Goal: Contribute content: Add original content to the website for others to see

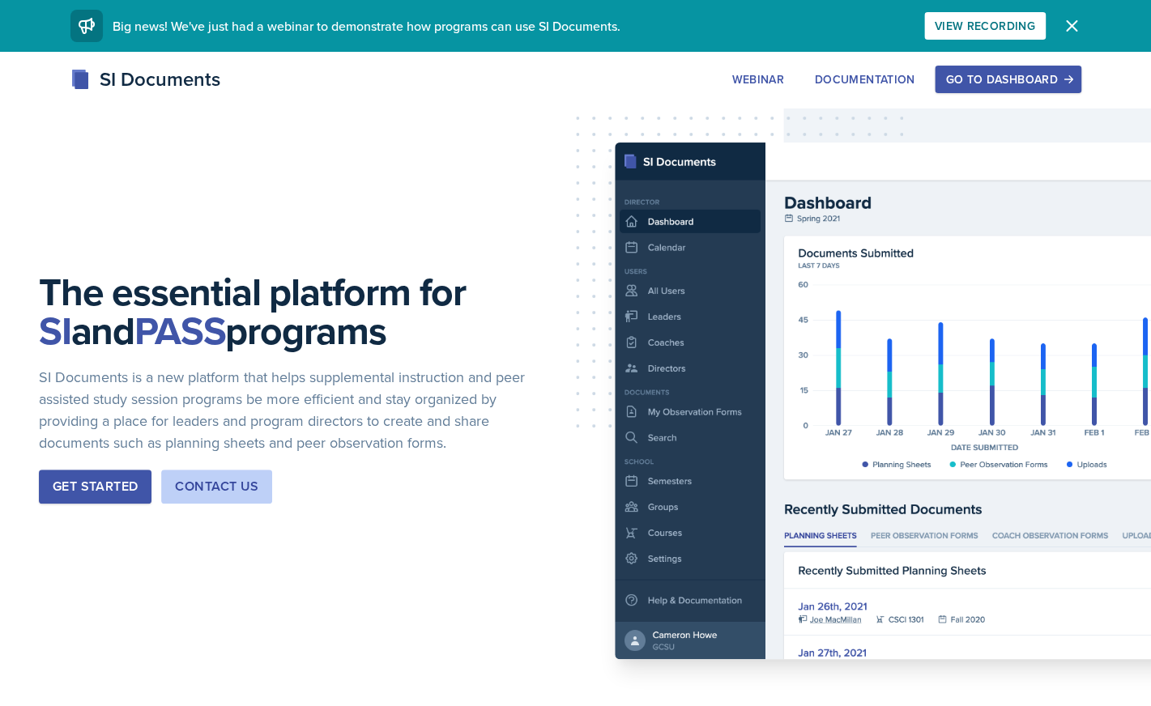
click at [968, 85] on div "Go to Dashboard" at bounding box center [1007, 79] width 125 height 13
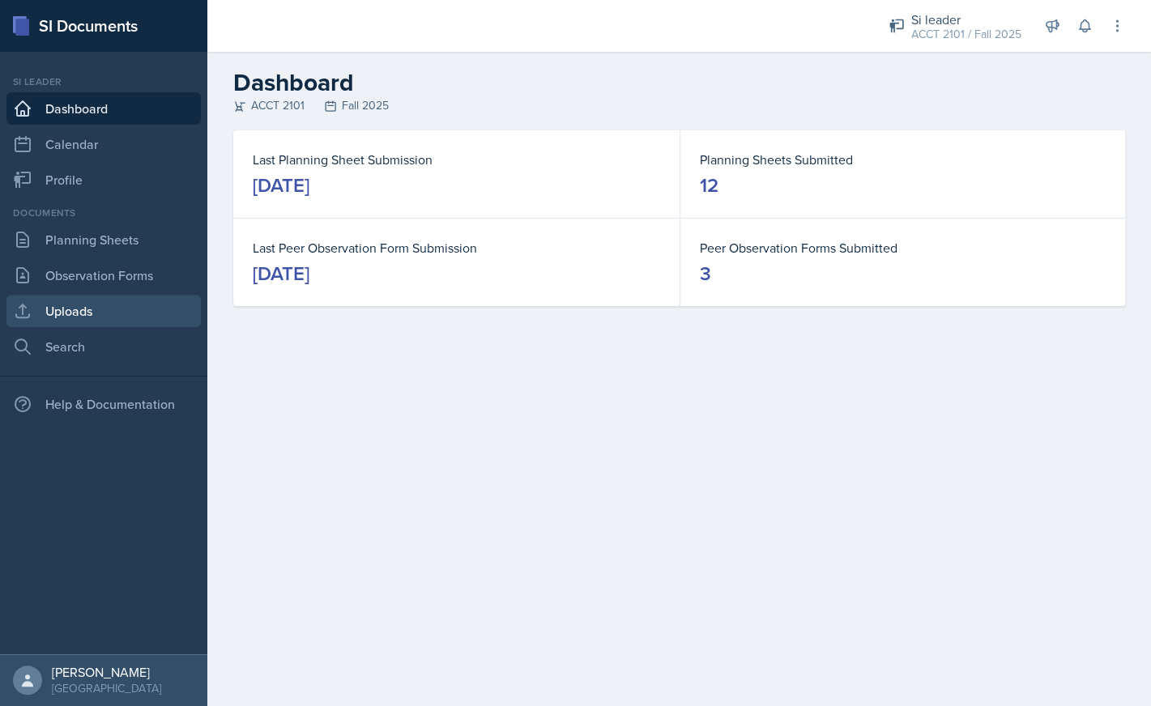
click at [113, 312] on link "Uploads" at bounding box center [103, 311] width 194 height 32
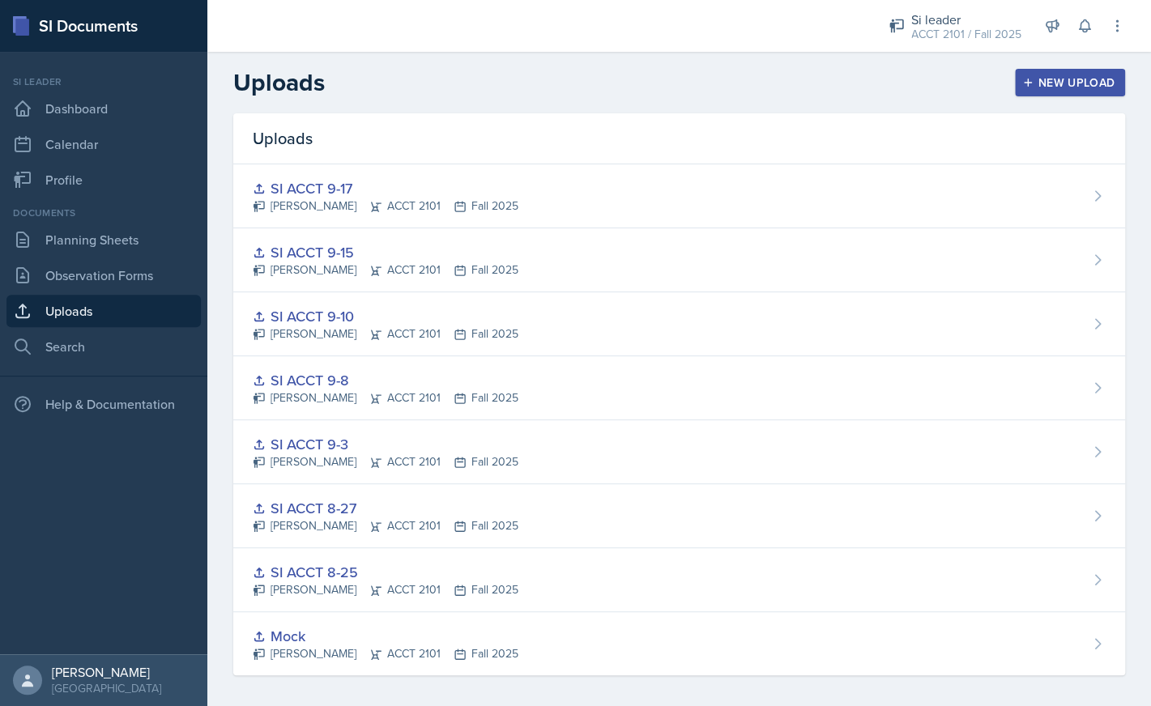
click at [1050, 80] on div "New Upload" at bounding box center [1071, 82] width 90 height 13
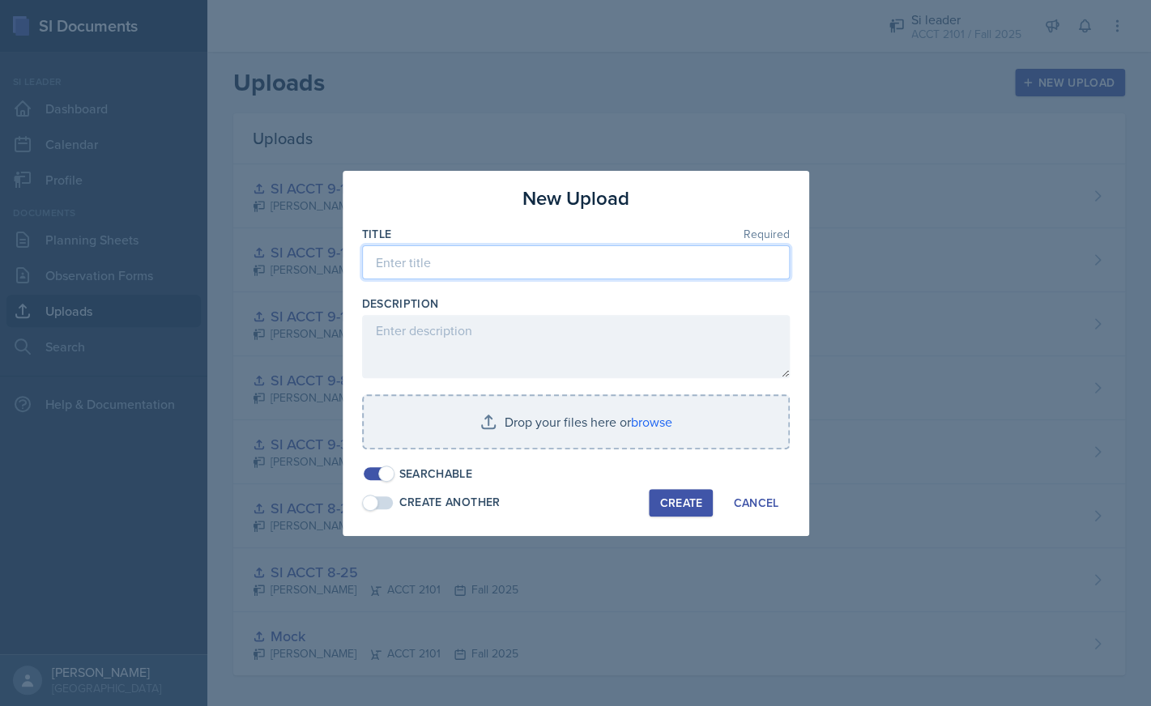
click at [637, 268] on input at bounding box center [576, 262] width 428 height 34
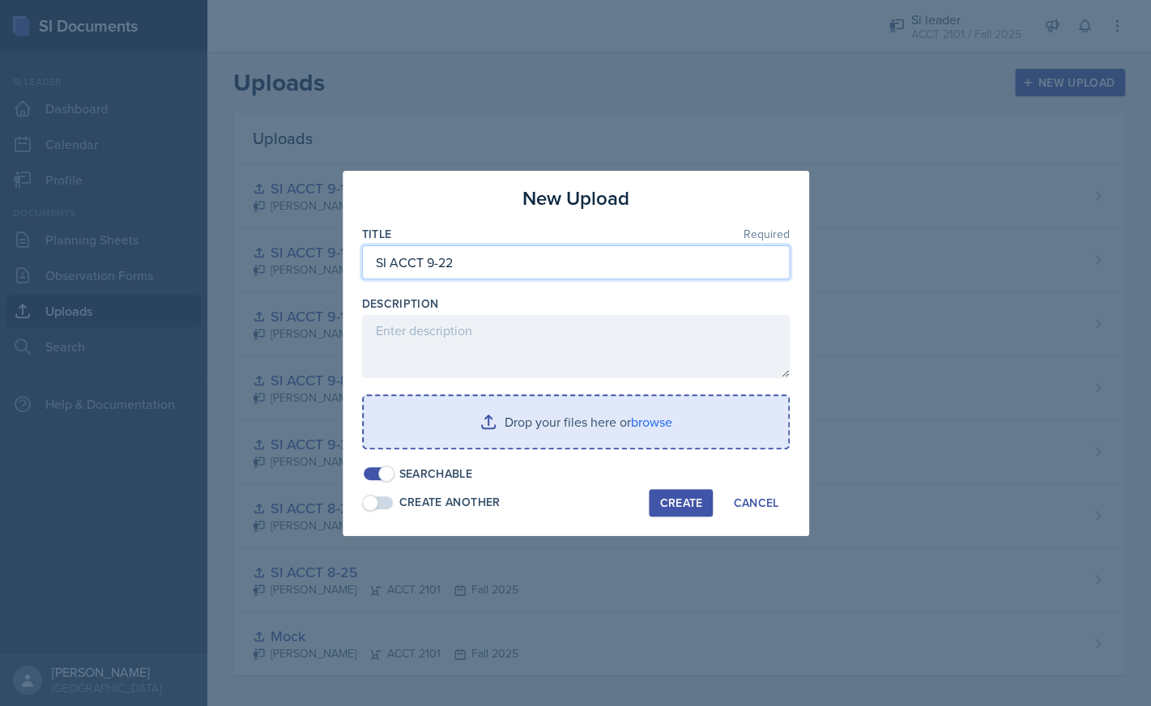
type input "SI ACCT 9-22"
click at [658, 430] on input "file" at bounding box center [576, 422] width 425 height 52
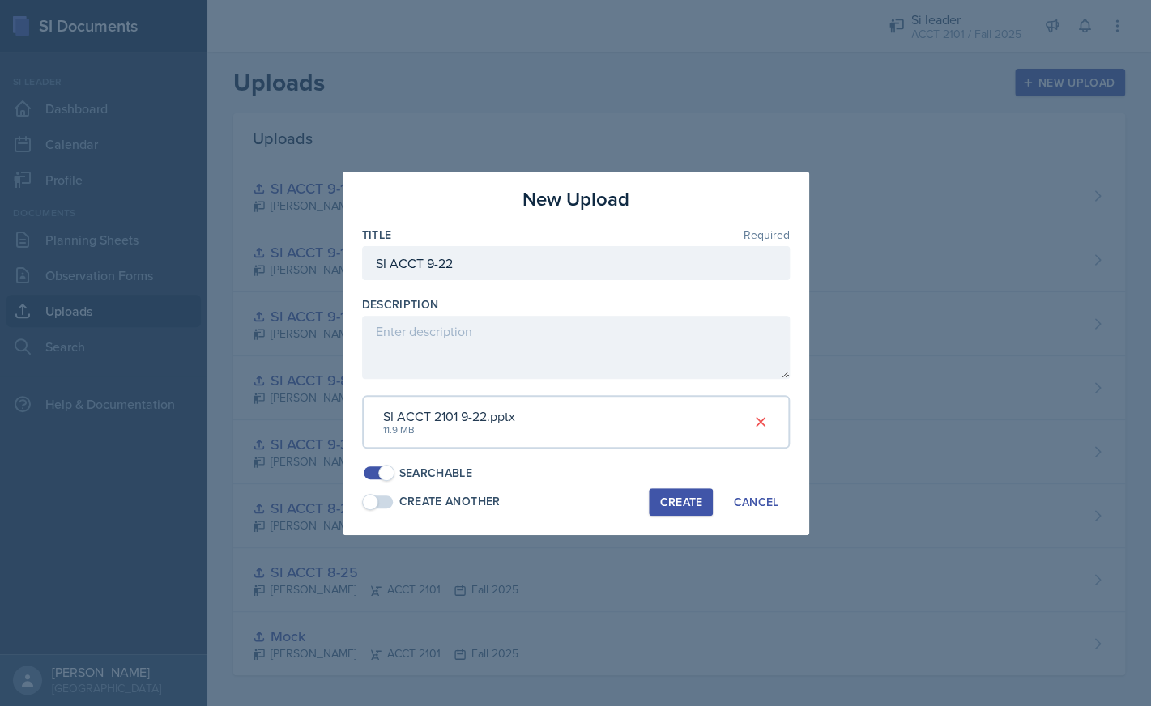
click at [672, 498] on div "Create" at bounding box center [680, 502] width 43 height 13
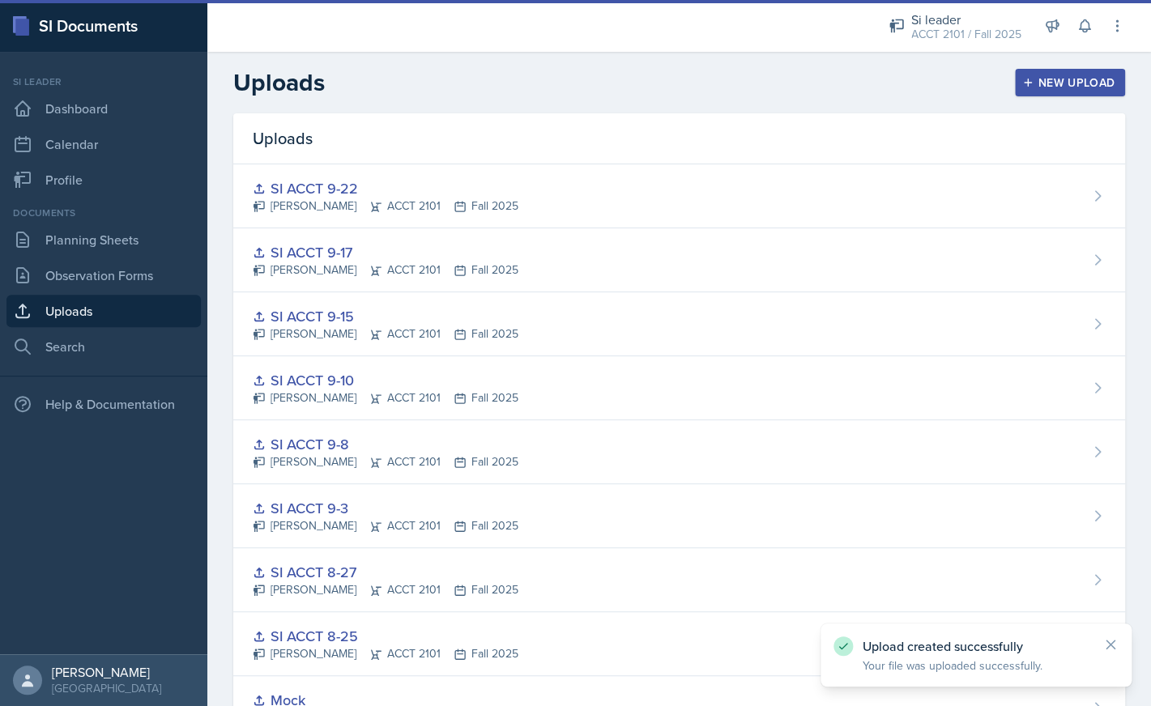
click at [1039, 81] on div "New Upload" at bounding box center [1071, 82] width 90 height 13
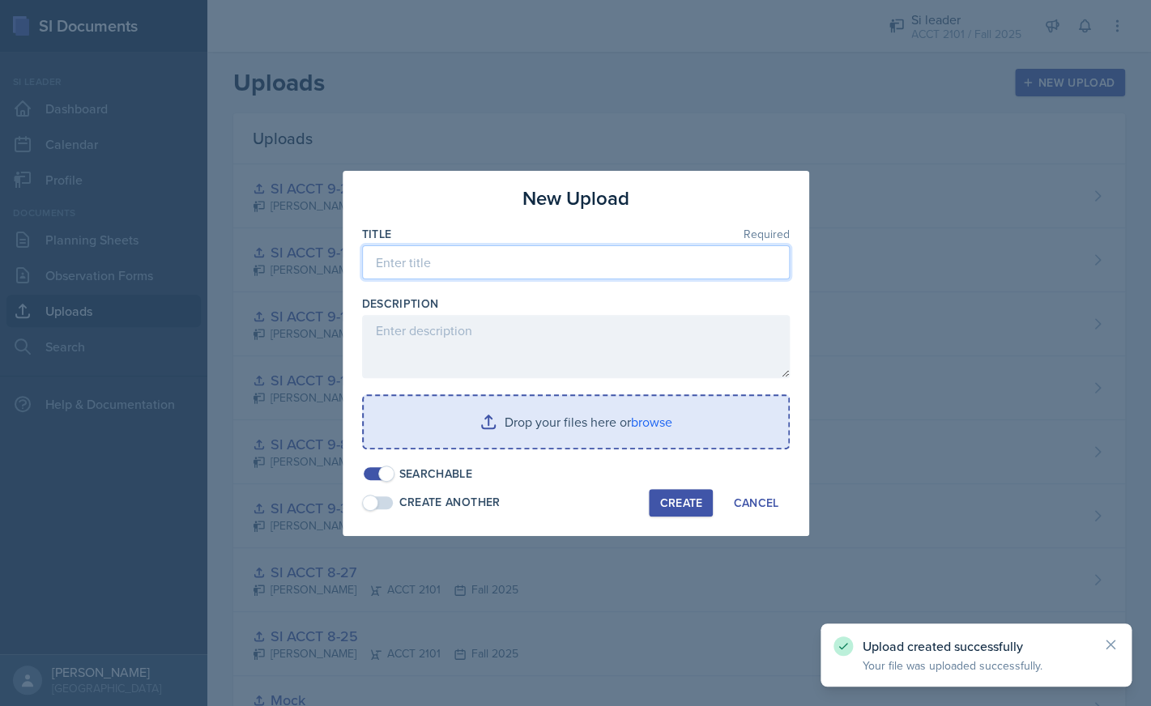
click at [573, 258] on input at bounding box center [576, 262] width 428 height 34
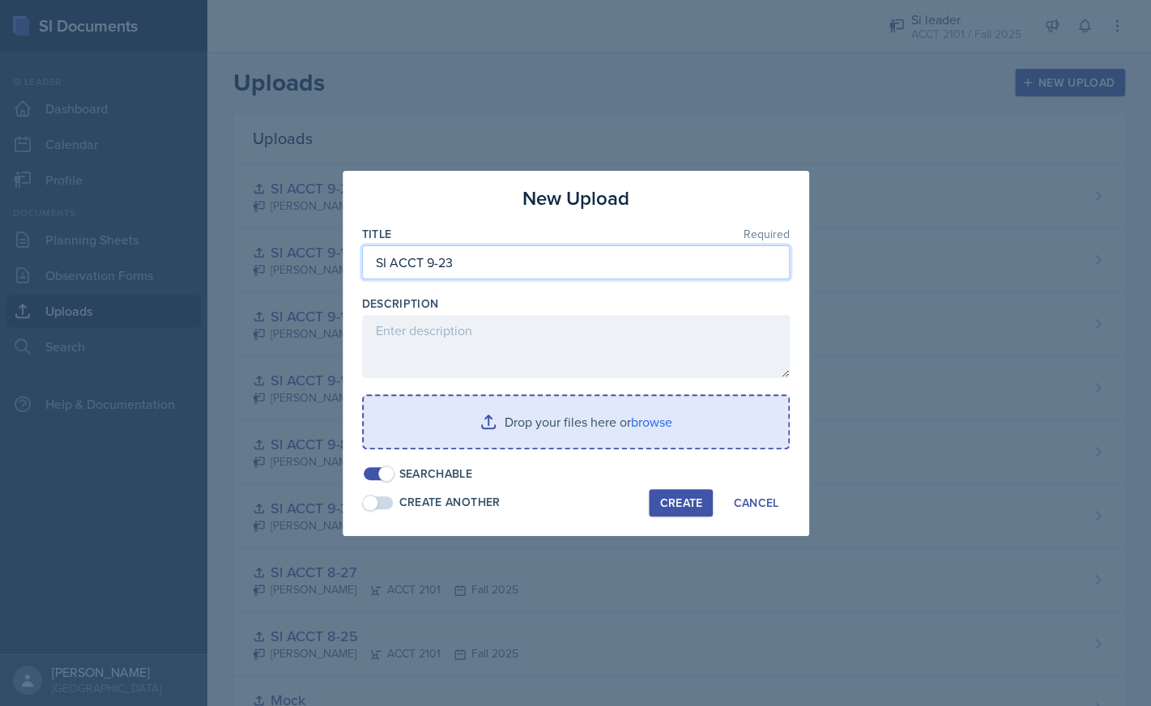
type input "SI ACCT 9-23"
click at [621, 423] on input "file" at bounding box center [576, 422] width 425 height 52
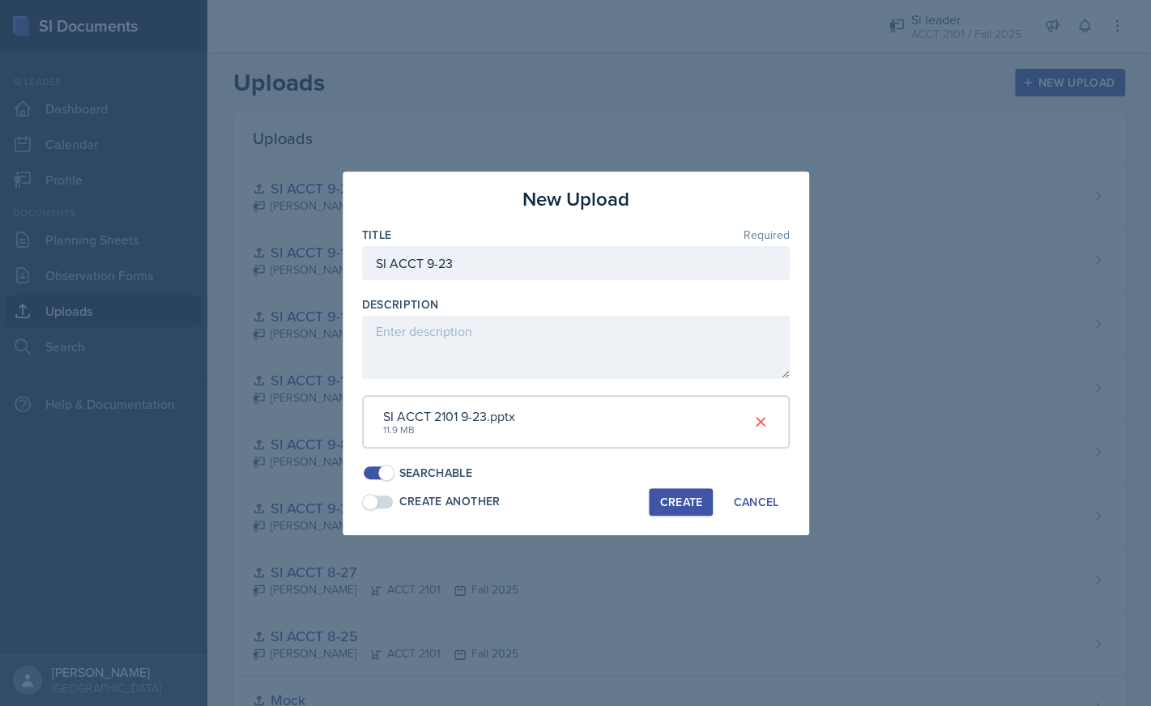
click at [661, 503] on div "Create" at bounding box center [680, 502] width 43 height 13
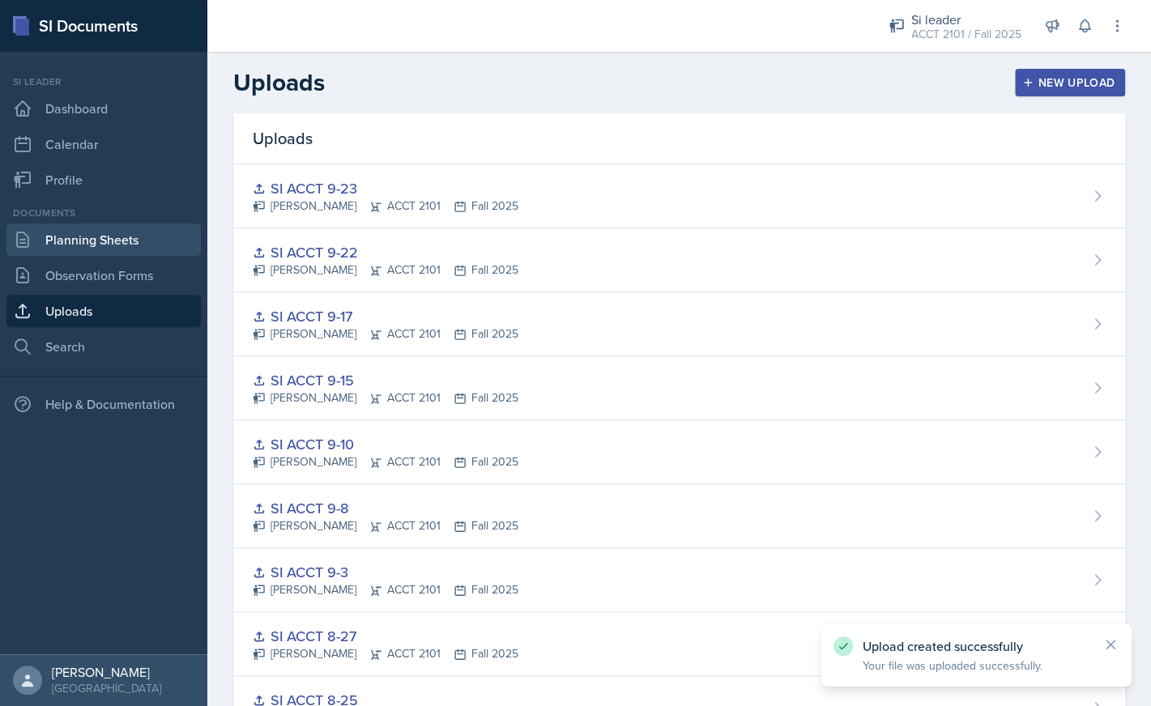
click at [120, 250] on link "Planning Sheets" at bounding box center [103, 240] width 194 height 32
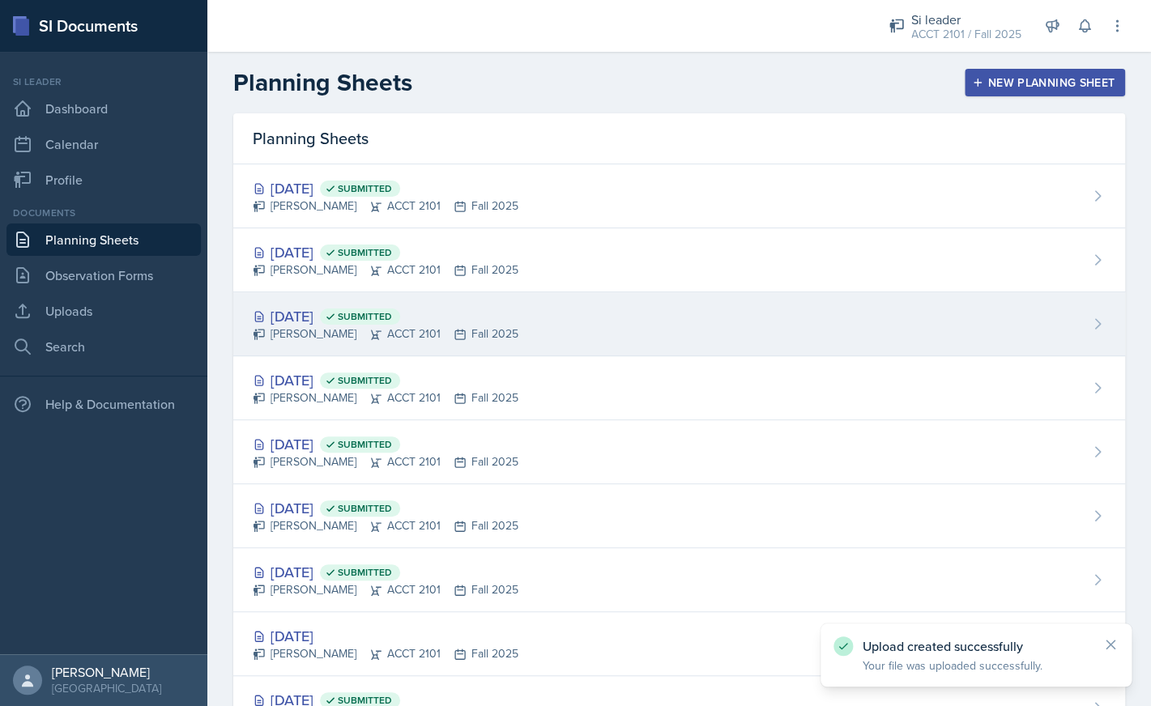
click at [369, 316] on div "[DATE] Submitted" at bounding box center [386, 316] width 266 height 22
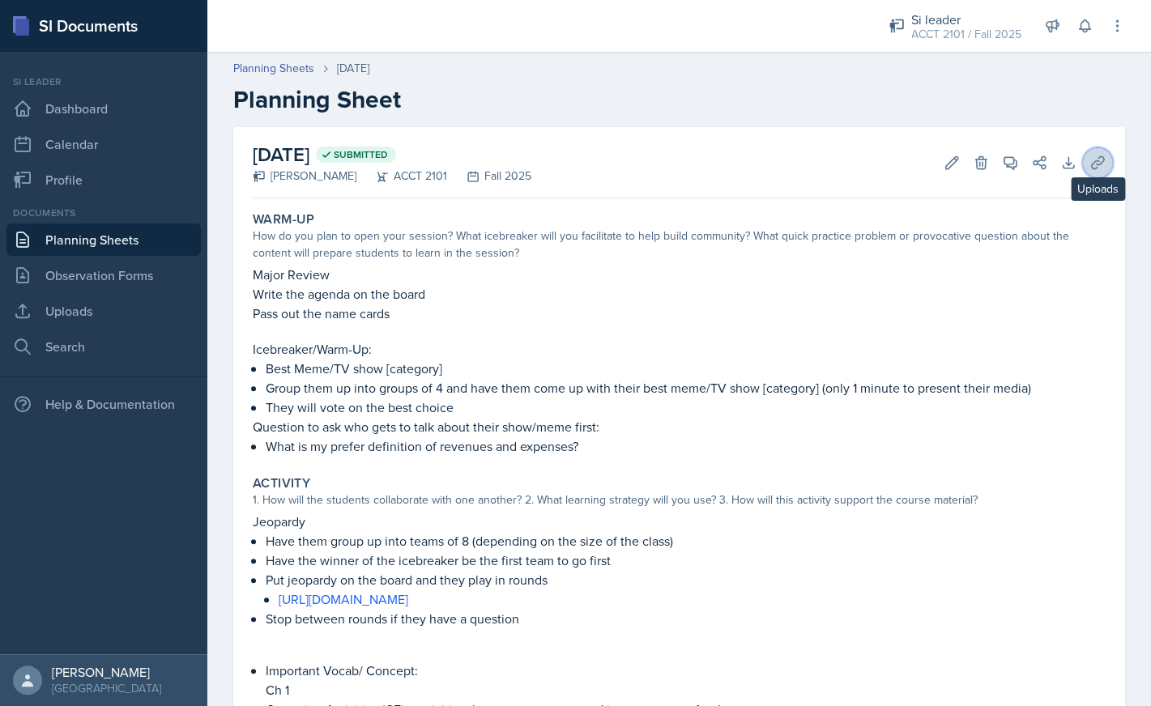
click at [1099, 157] on icon at bounding box center [1097, 162] width 12 height 12
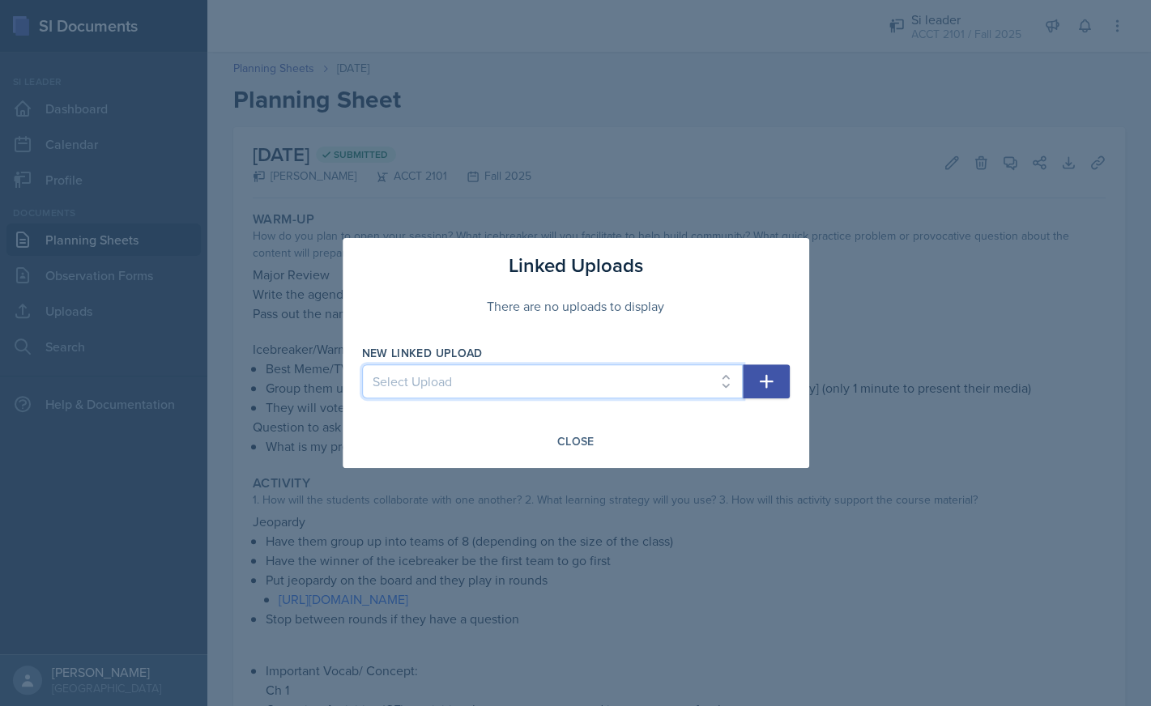
select select "646117cb-31f0-48bd-b4cf-7e8c3a57efa7"
click option "SI ACCT 9-22" at bounding box center [0, 0] width 0 height 0
click at [767, 380] on icon "button" at bounding box center [766, 381] width 19 height 19
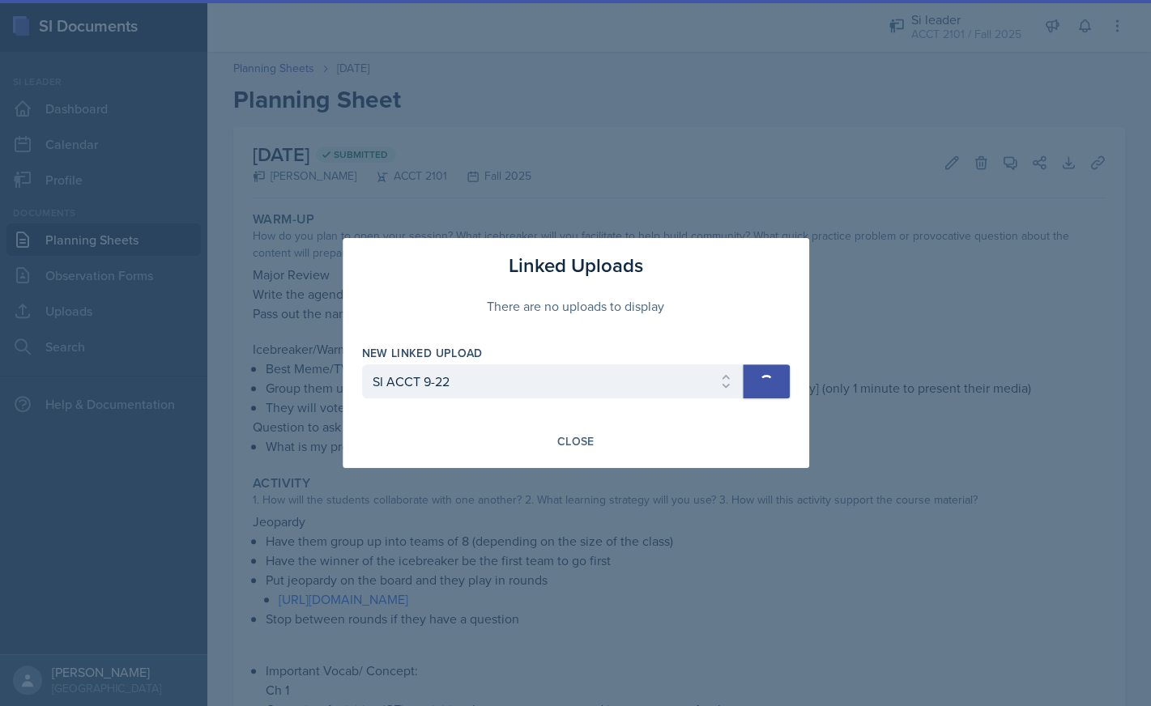
select select
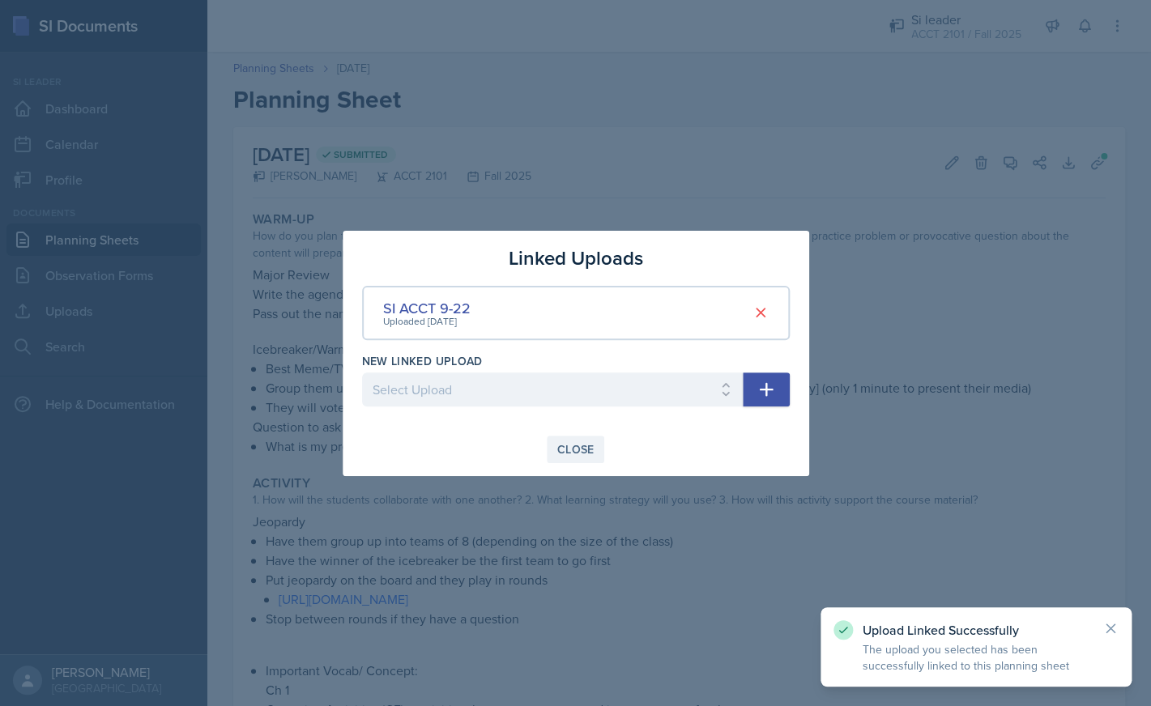
click at [588, 450] on div "Close" at bounding box center [575, 449] width 37 height 13
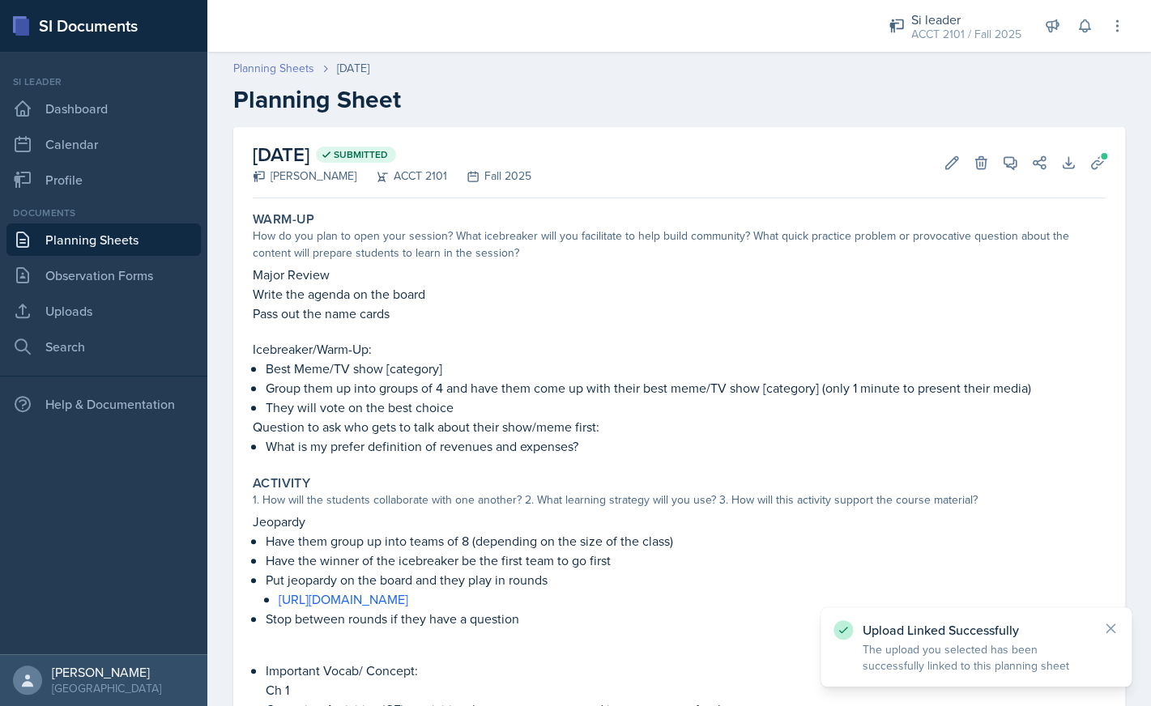
click at [288, 74] on link "Planning Sheets" at bounding box center [273, 68] width 81 height 17
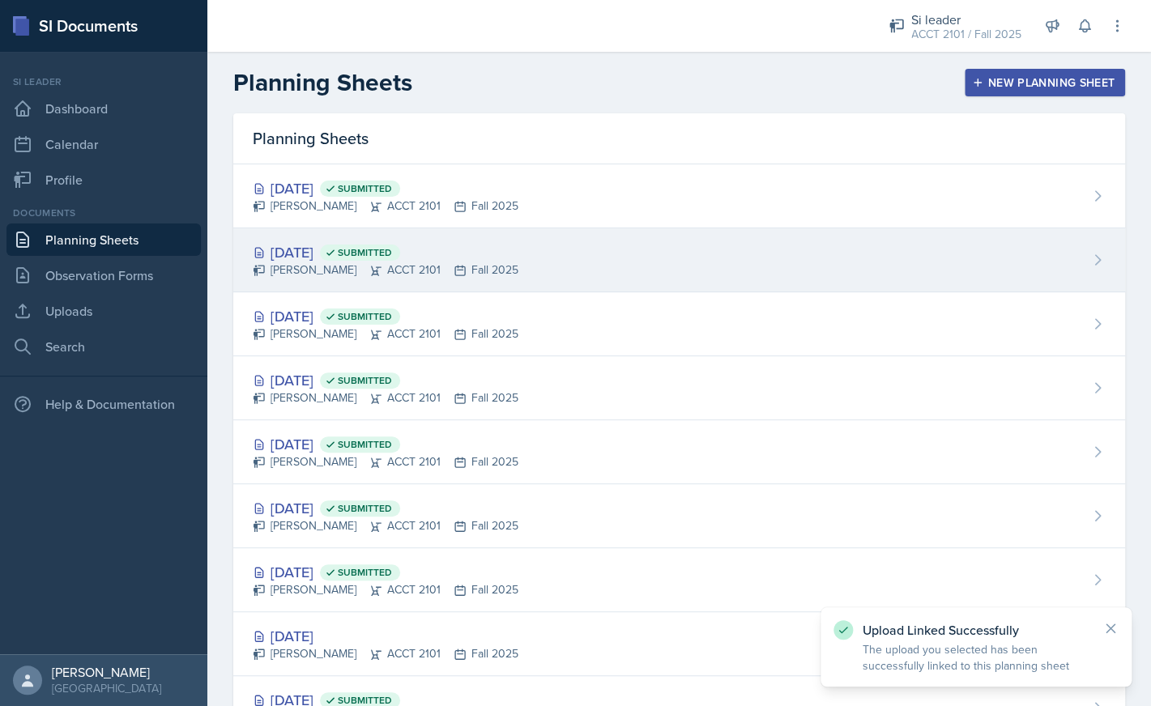
click at [348, 258] on div "[DATE] Submitted" at bounding box center [386, 252] width 266 height 22
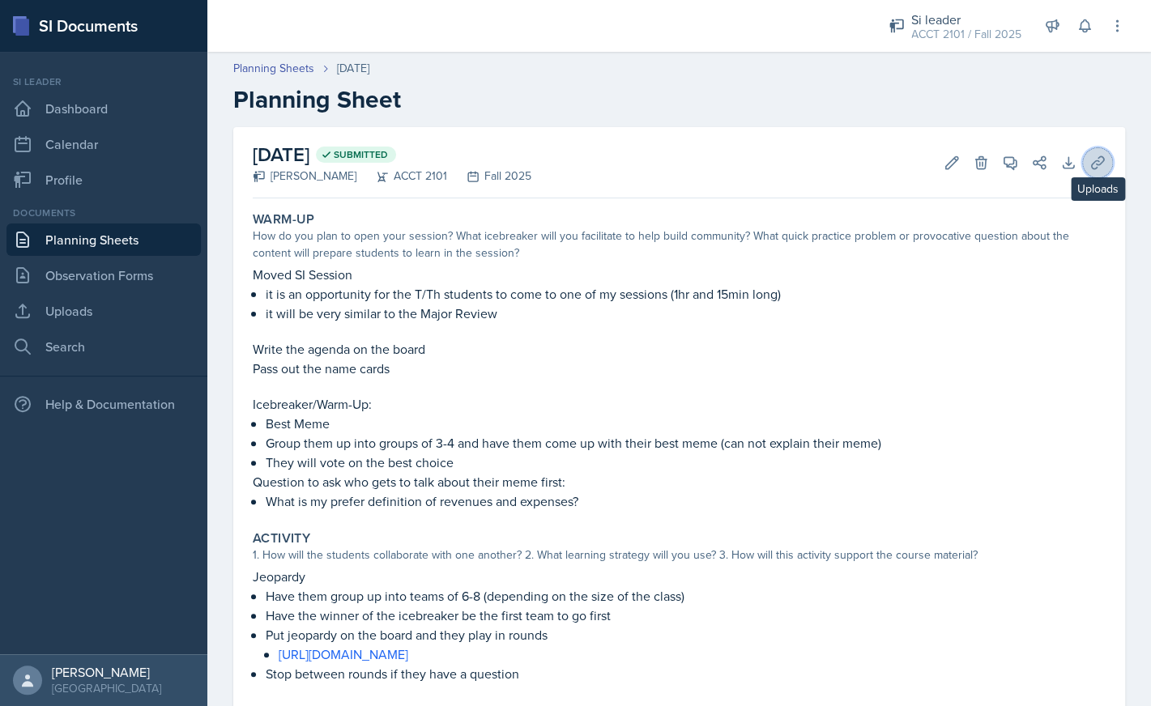
click at [1100, 169] on icon at bounding box center [1098, 163] width 16 height 16
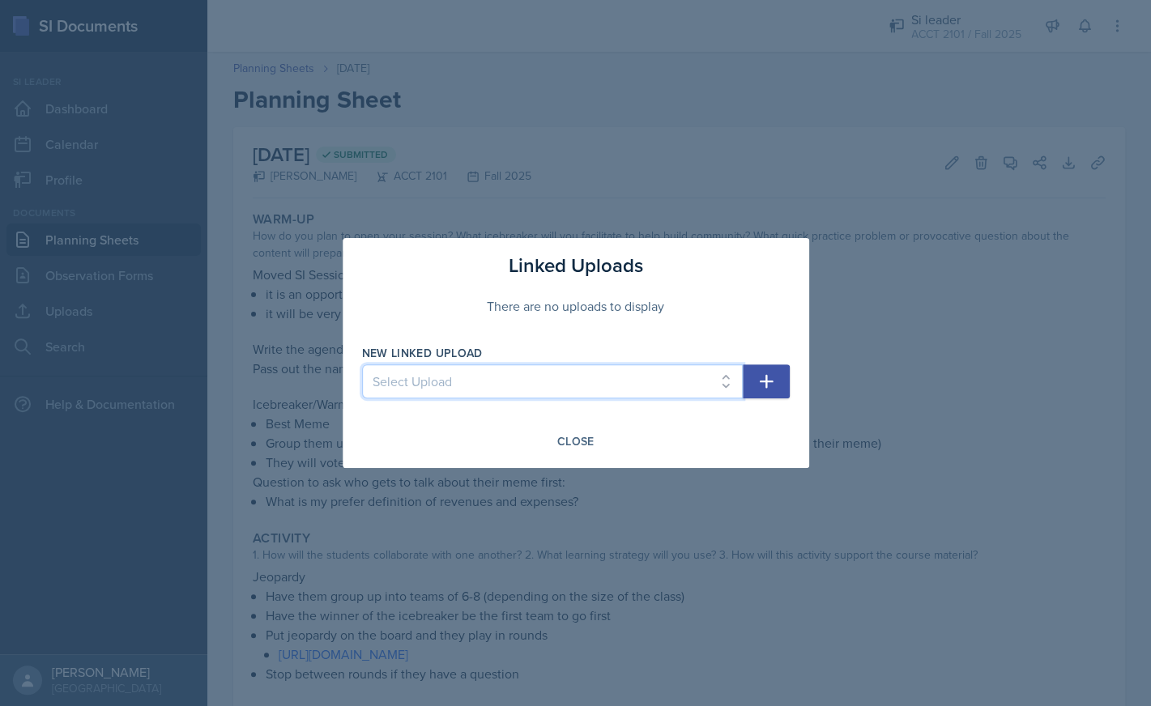
select select "fcf09c22-3d3d-4613-9b44-7f1e362abf36"
click option "SI ACCT 9-23" at bounding box center [0, 0] width 0 height 0
click at [756, 382] on button "button" at bounding box center [766, 382] width 47 height 34
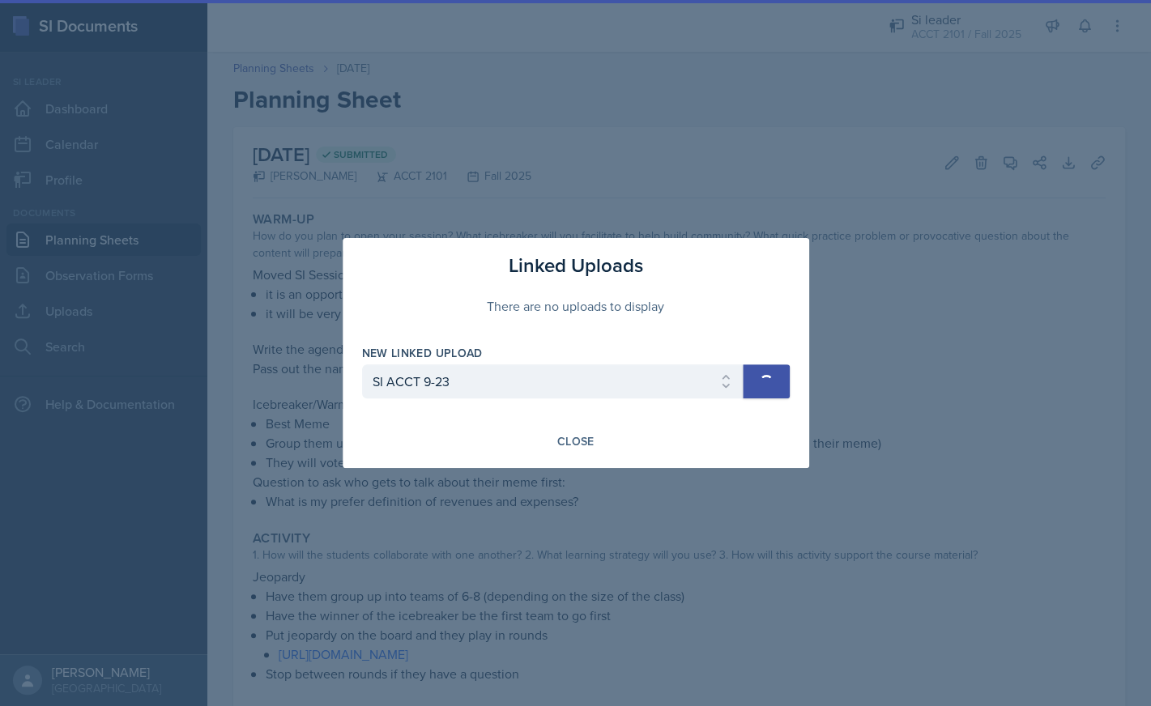
select select
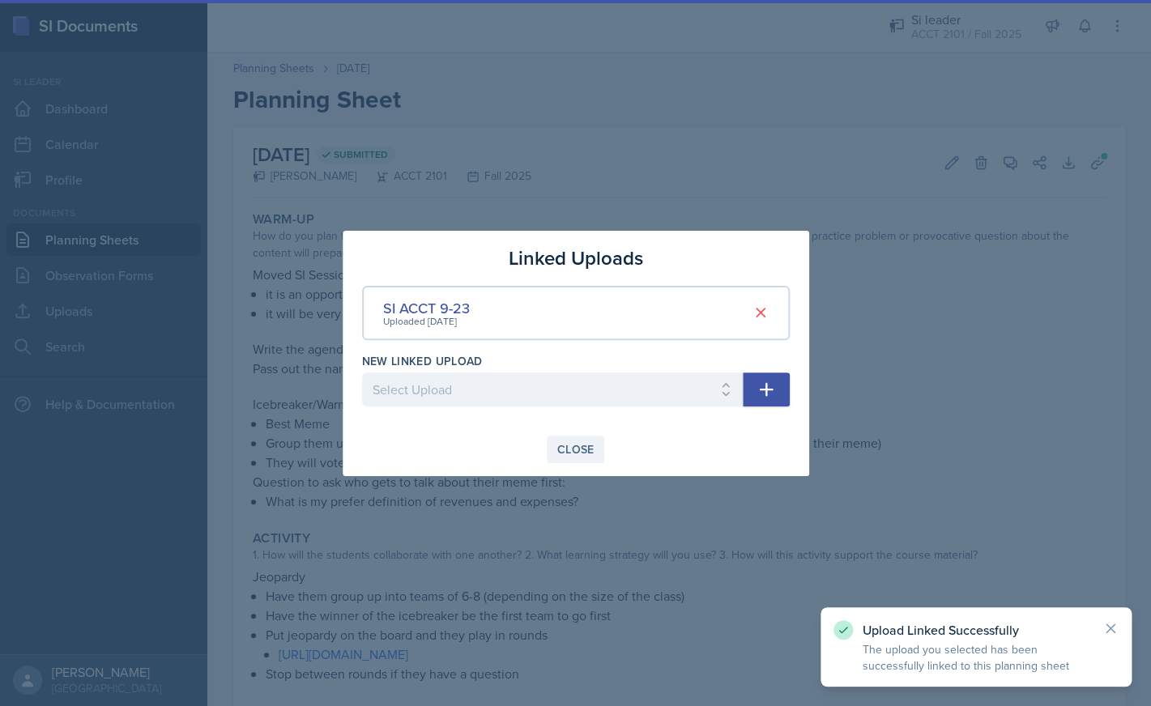
click at [573, 444] on div "Close" at bounding box center [575, 449] width 37 height 13
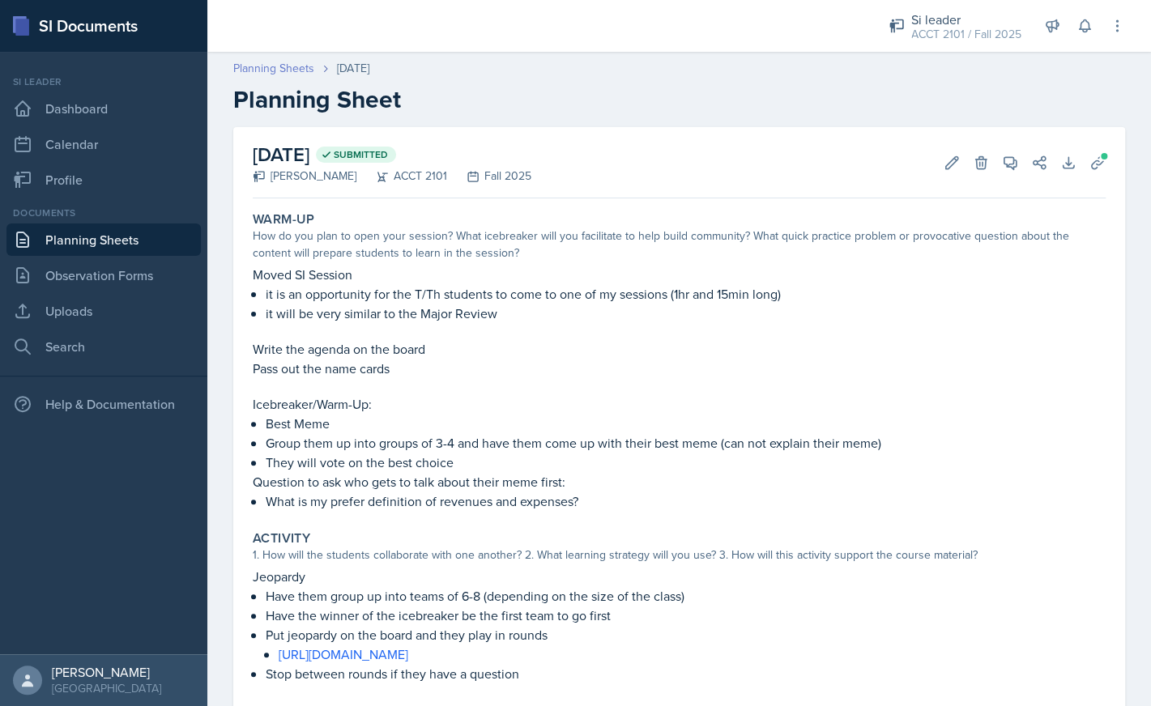
click at [288, 72] on link "Planning Sheets" at bounding box center [273, 68] width 81 height 17
